Goal: Task Accomplishment & Management: Use online tool/utility

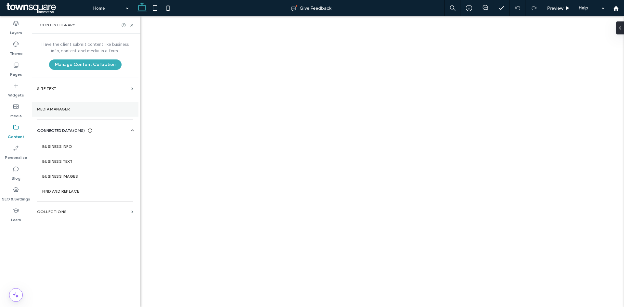
click at [75, 112] on section "Media Manager" at bounding box center [85, 109] width 107 height 15
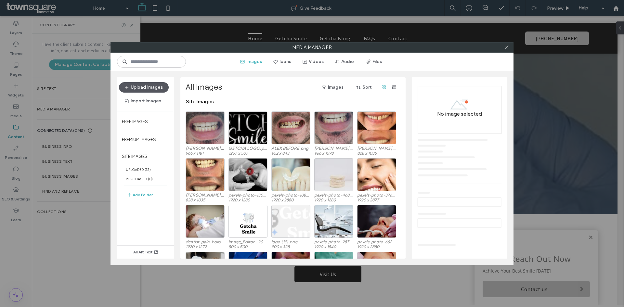
click at [146, 89] on button "Upload Images" at bounding box center [144, 87] width 50 height 10
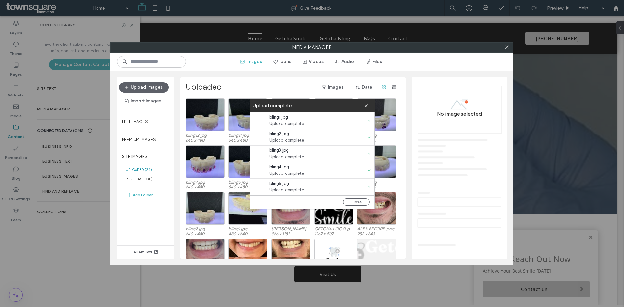
click at [505, 48] on icon at bounding box center [507, 47] width 5 height 5
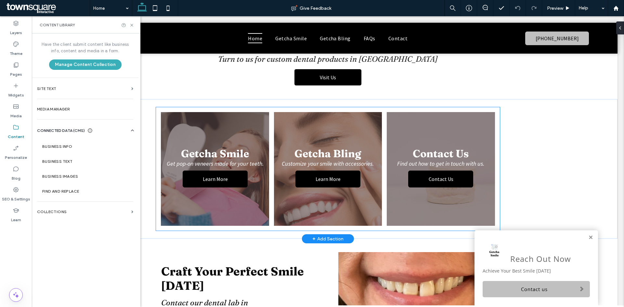
scroll to position [195, 0]
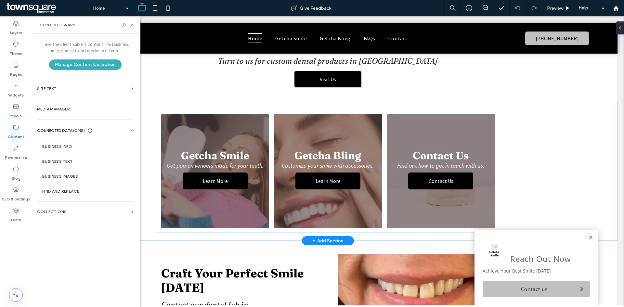
click at [328, 124] on link at bounding box center [328, 171] width 114 height 121
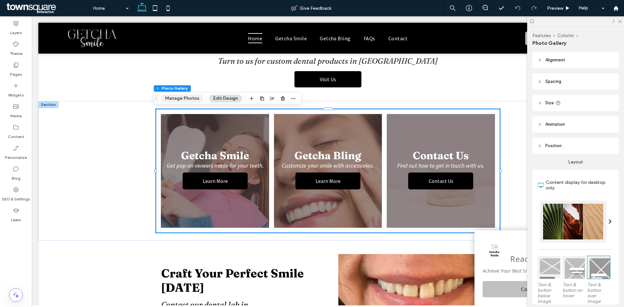
click at [198, 100] on button "Manage Photos" at bounding box center [182, 99] width 43 height 8
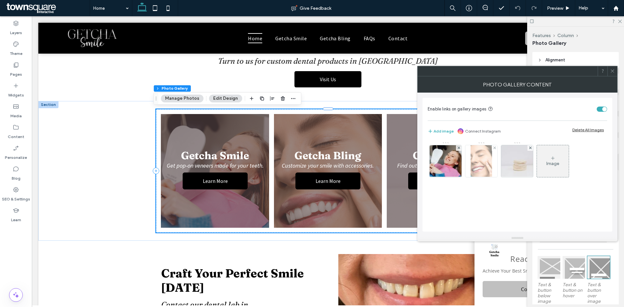
click at [479, 156] on img at bounding box center [481, 161] width 21 height 32
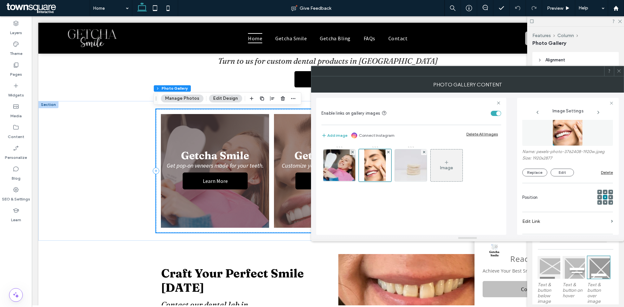
scroll to position [0, 0]
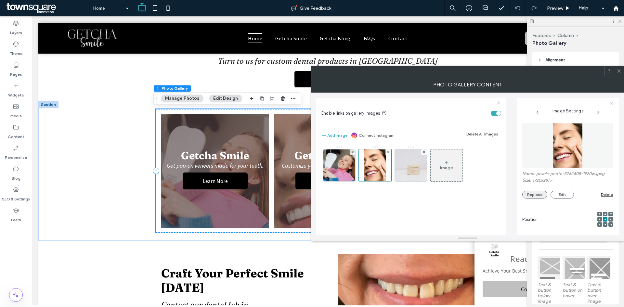
click at [536, 197] on button "Replace" at bounding box center [535, 195] width 25 height 8
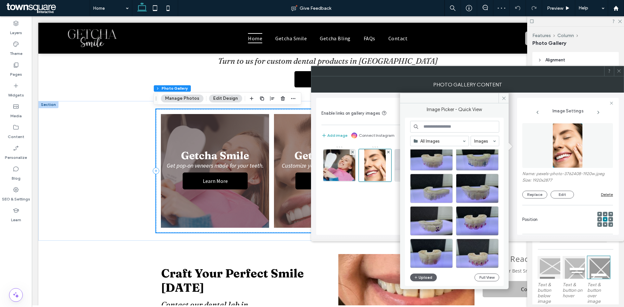
scroll to position [33, 0]
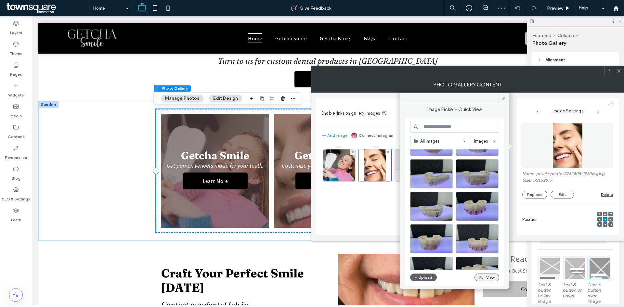
click at [489, 278] on button "Full View" at bounding box center [487, 278] width 25 height 8
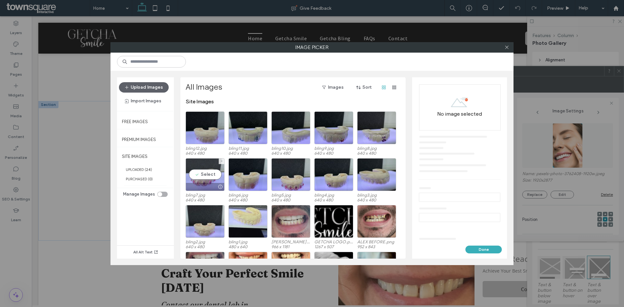
click at [208, 177] on div "Select" at bounding box center [205, 174] width 39 height 33
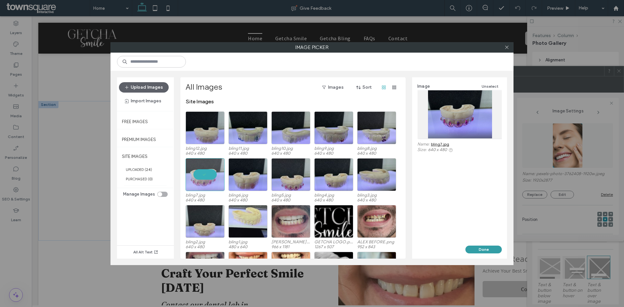
click at [477, 251] on button "Done" at bounding box center [484, 250] width 36 height 8
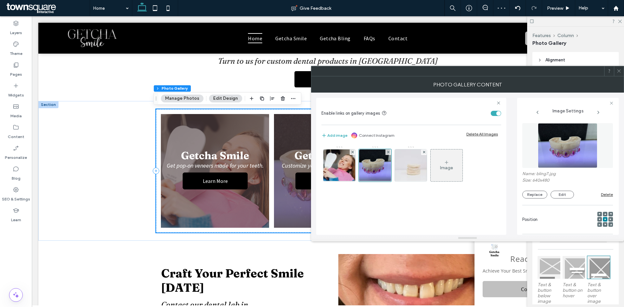
click at [617, 73] on icon at bounding box center [619, 71] width 5 height 5
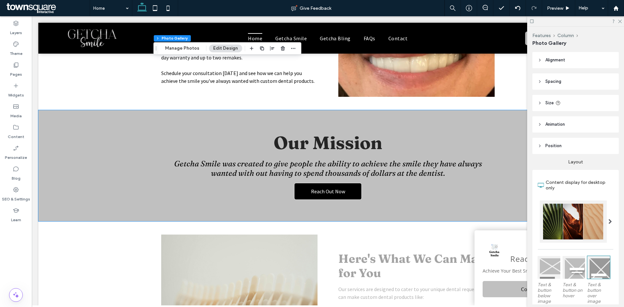
scroll to position [650, 0]
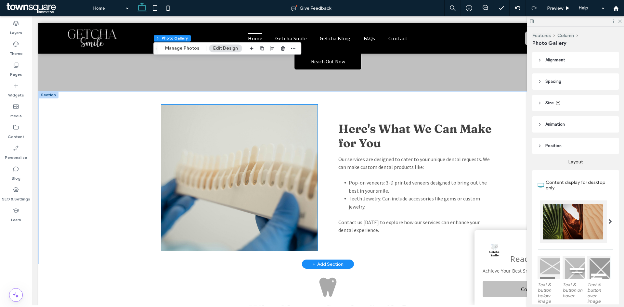
click at [230, 169] on img at bounding box center [239, 178] width 156 height 146
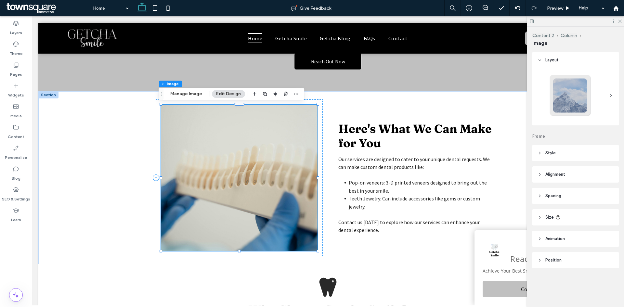
click at [185, 89] on div "Content 2 Column Image Manage Image Edit Design" at bounding box center [232, 94] width 146 height 12
click at [184, 93] on button "Manage Image" at bounding box center [186, 94] width 40 height 8
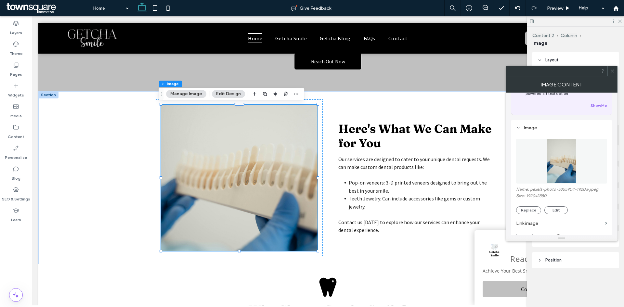
scroll to position [65, 0]
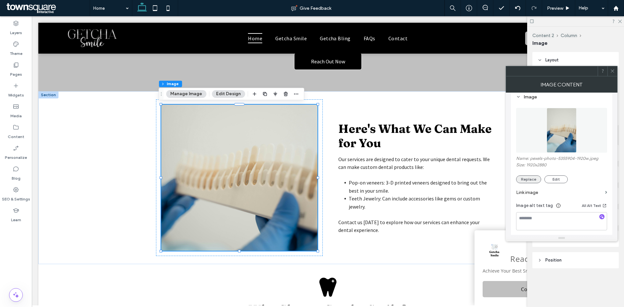
click at [523, 178] on button "Replace" at bounding box center [528, 180] width 25 height 8
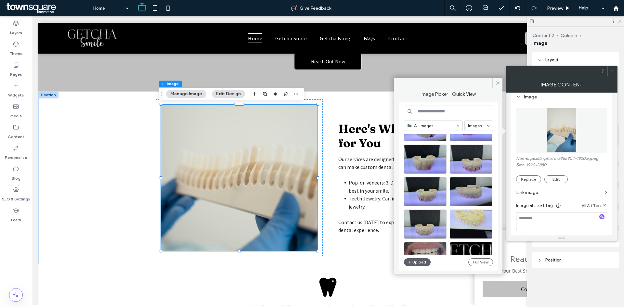
scroll to position [98, 0]
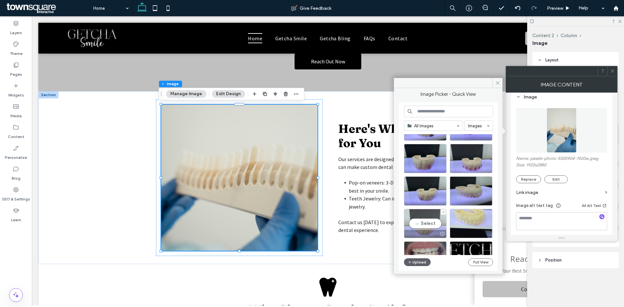
click at [425, 218] on div "Select" at bounding box center [425, 223] width 43 height 29
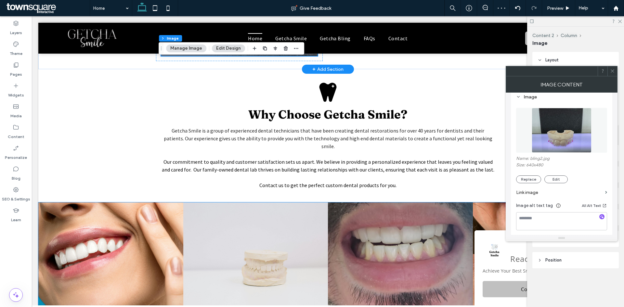
scroll to position [910, 0]
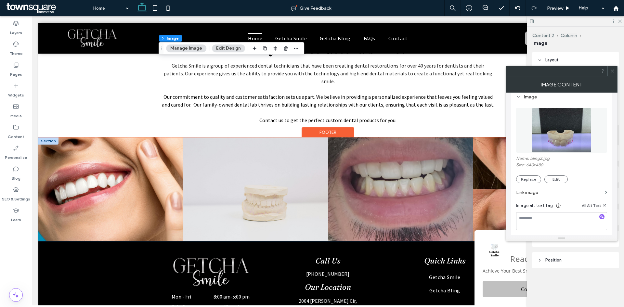
click at [287, 189] on link at bounding box center [255, 190] width 145 height 104
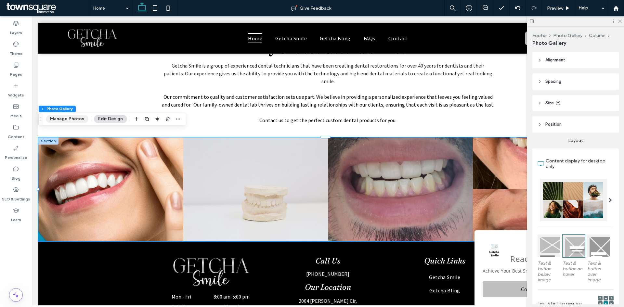
click at [60, 120] on button "Manage Photos" at bounding box center [67, 119] width 43 height 8
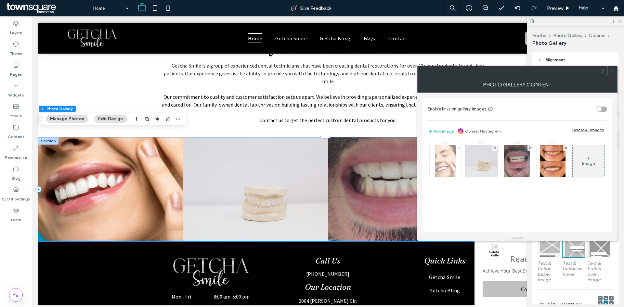
click at [458, 148] on icon at bounding box center [459, 148] width 3 height 3
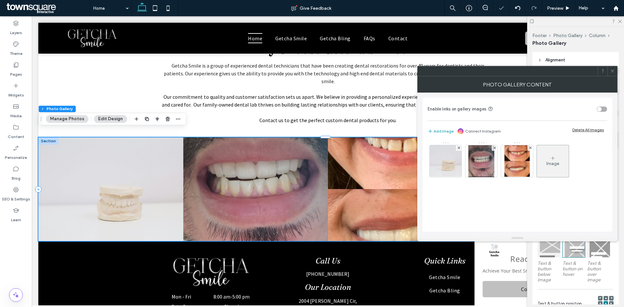
click at [458, 148] on icon at bounding box center [459, 148] width 3 height 3
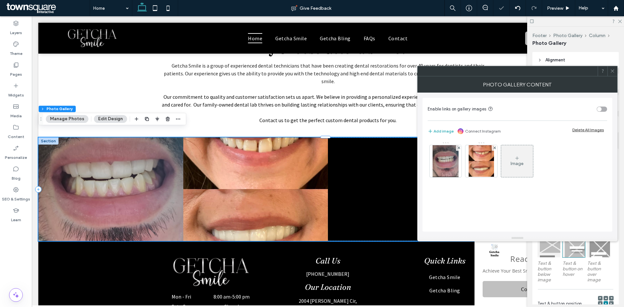
click at [521, 152] on div "Image" at bounding box center [517, 161] width 32 height 31
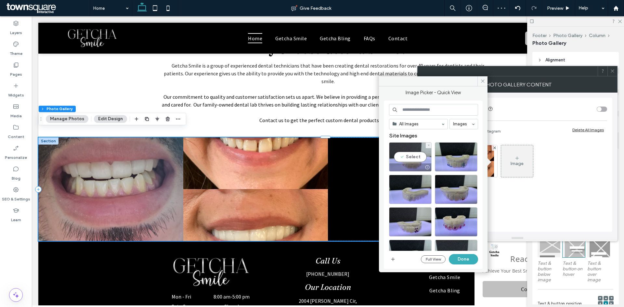
click at [420, 157] on div "Select" at bounding box center [410, 156] width 43 height 29
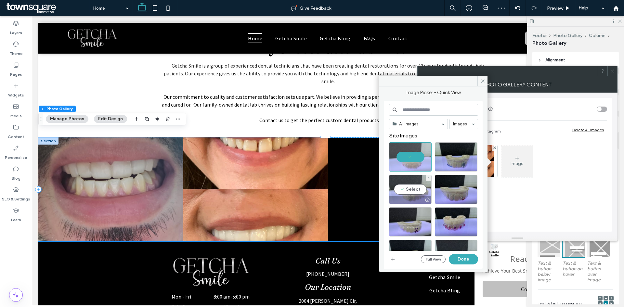
click at [417, 190] on div "Select" at bounding box center [410, 189] width 43 height 29
click at [466, 258] on button "Done" at bounding box center [463, 259] width 29 height 10
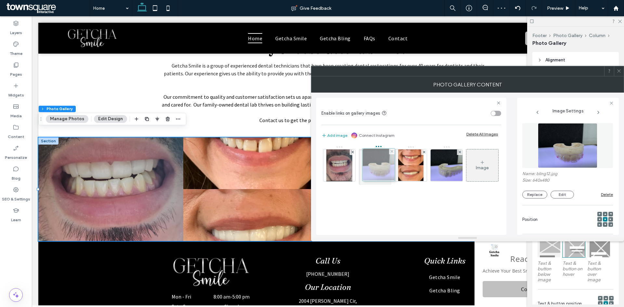
drag, startPoint x: 425, startPoint y: 171, endPoint x: 391, endPoint y: 171, distance: 33.8
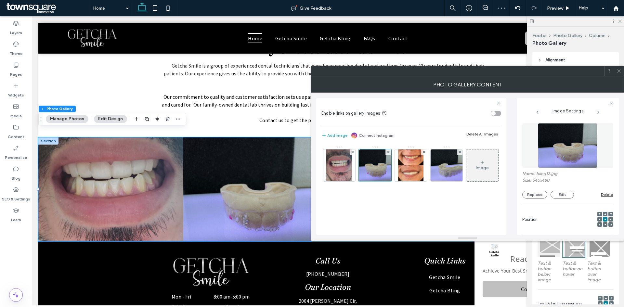
click at [621, 72] on icon at bounding box center [619, 71] width 5 height 5
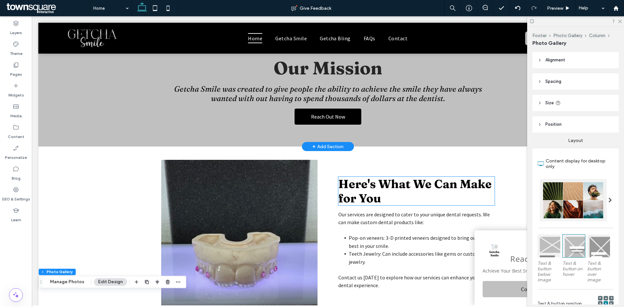
scroll to position [585, 0]
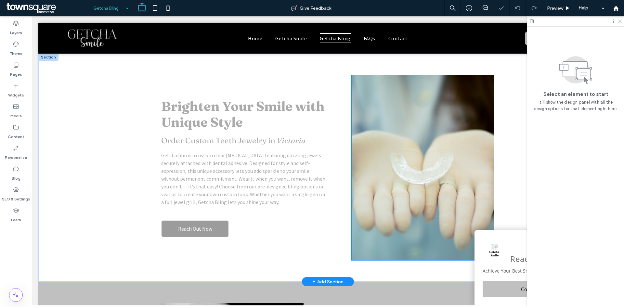
click at [426, 170] on img at bounding box center [423, 167] width 142 height 185
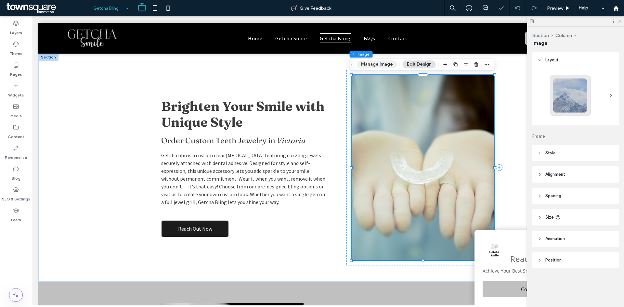
drag, startPoint x: 369, startPoint y: 68, endPoint x: 358, endPoint y: 59, distance: 14.2
click at [369, 68] on button "Manage Image" at bounding box center [377, 64] width 40 height 8
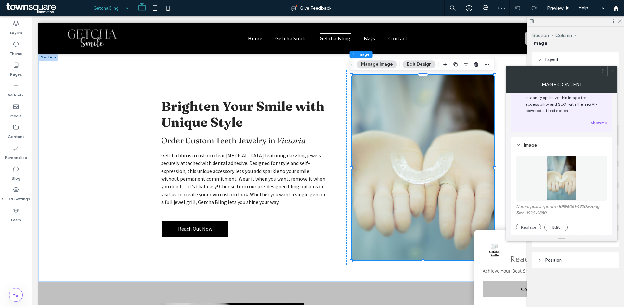
scroll to position [33, 0]
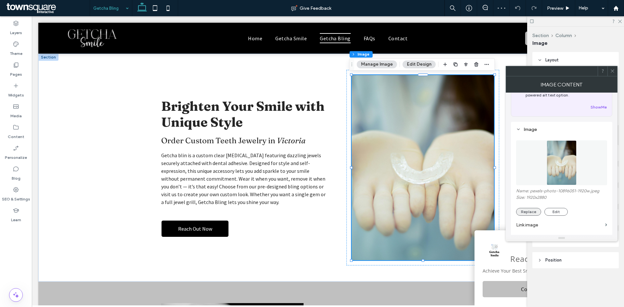
click at [527, 213] on button "Replace" at bounding box center [528, 212] width 25 height 8
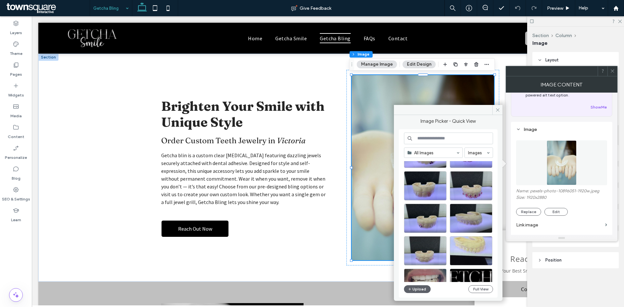
scroll to position [98, 0]
click at [432, 251] on div "Select" at bounding box center [425, 250] width 43 height 29
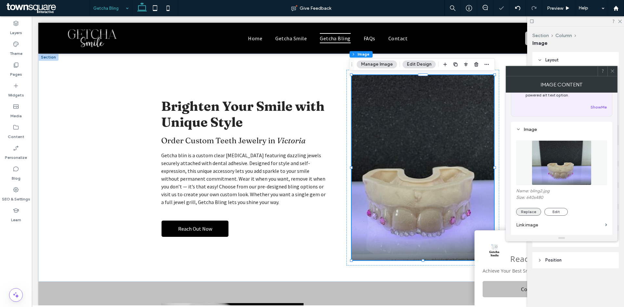
click at [534, 210] on button "Replace" at bounding box center [528, 212] width 25 height 8
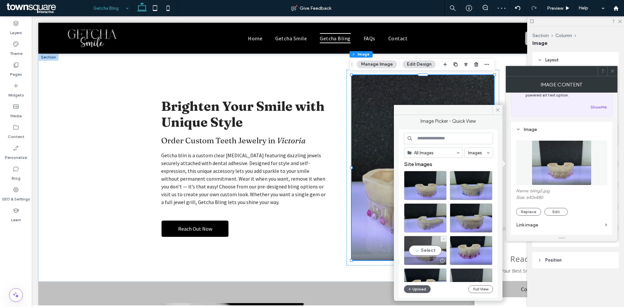
click at [440, 244] on div "Select" at bounding box center [425, 250] width 43 height 29
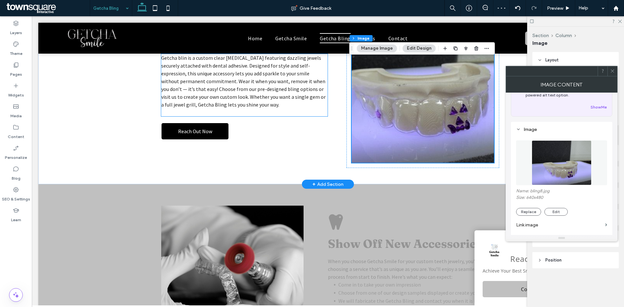
scroll to position [195, 0]
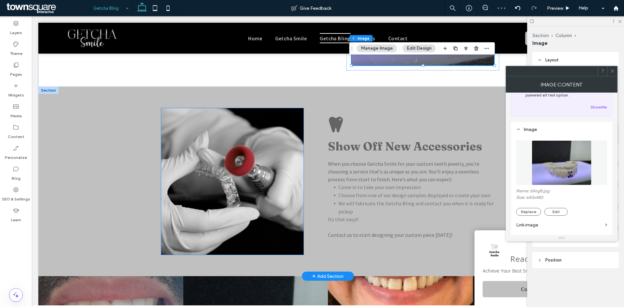
click at [237, 193] on img at bounding box center [232, 181] width 142 height 147
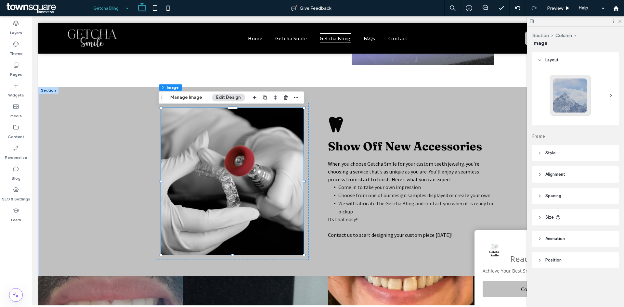
click at [181, 104] on div "Section Column Image Manage Image Edit Design" at bounding box center [232, 97] width 146 height 12
click at [183, 101] on button "Manage Image" at bounding box center [186, 98] width 40 height 8
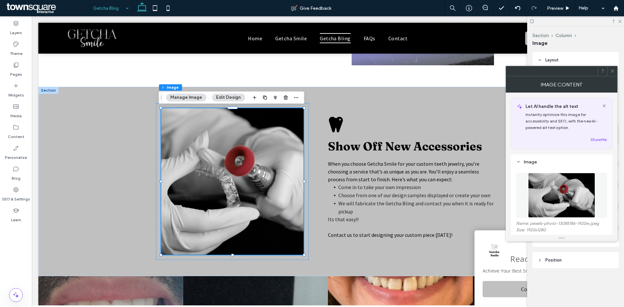
scroll to position [33, 0]
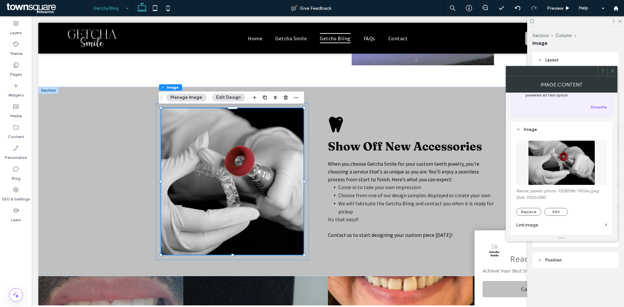
click at [530, 207] on div "Name: pexels-photo-13085186-1920w.jpeg Size: 1920x1280 Replace Edit" at bounding box center [561, 202] width 91 height 27
click at [529, 210] on button "Replace" at bounding box center [528, 212] width 25 height 8
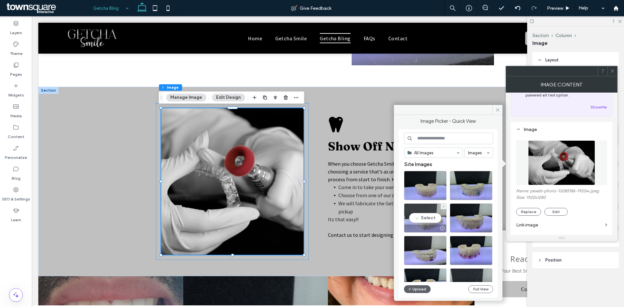
click at [431, 219] on div "Select" at bounding box center [425, 218] width 43 height 29
